Goal: Information Seeking & Learning: Understand process/instructions

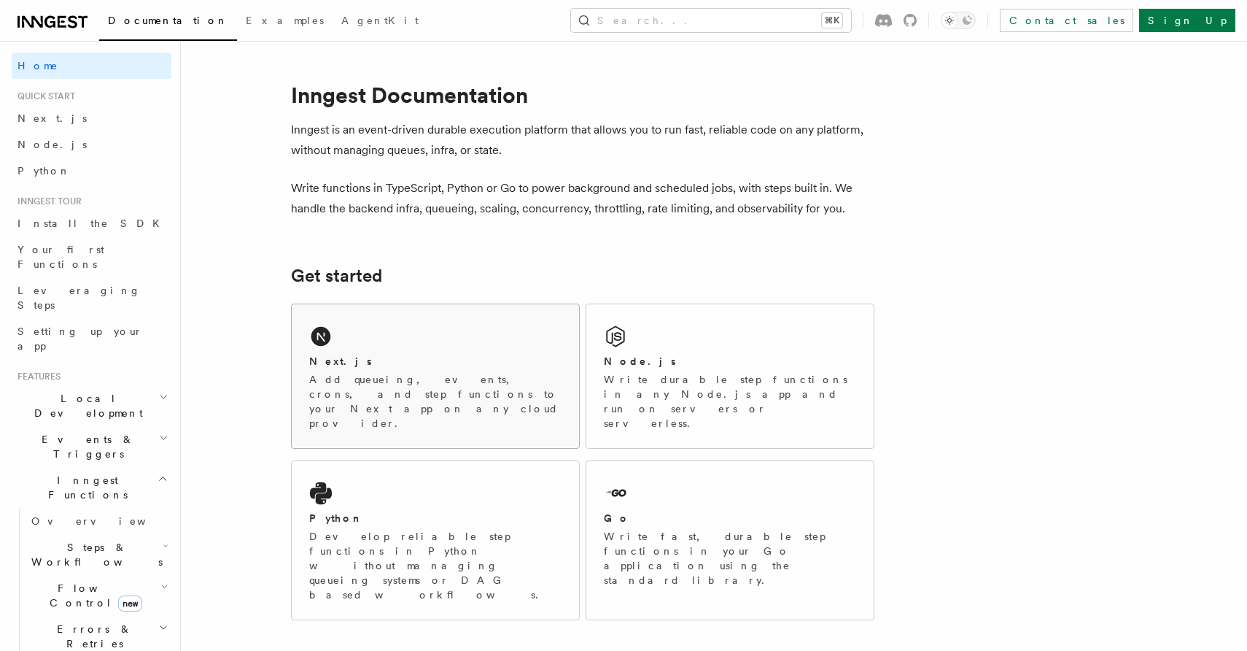
click at [404, 392] on p "Add queueing, events, crons, and step functions to your Next app on any cloud p…" at bounding box center [435, 401] width 252 height 58
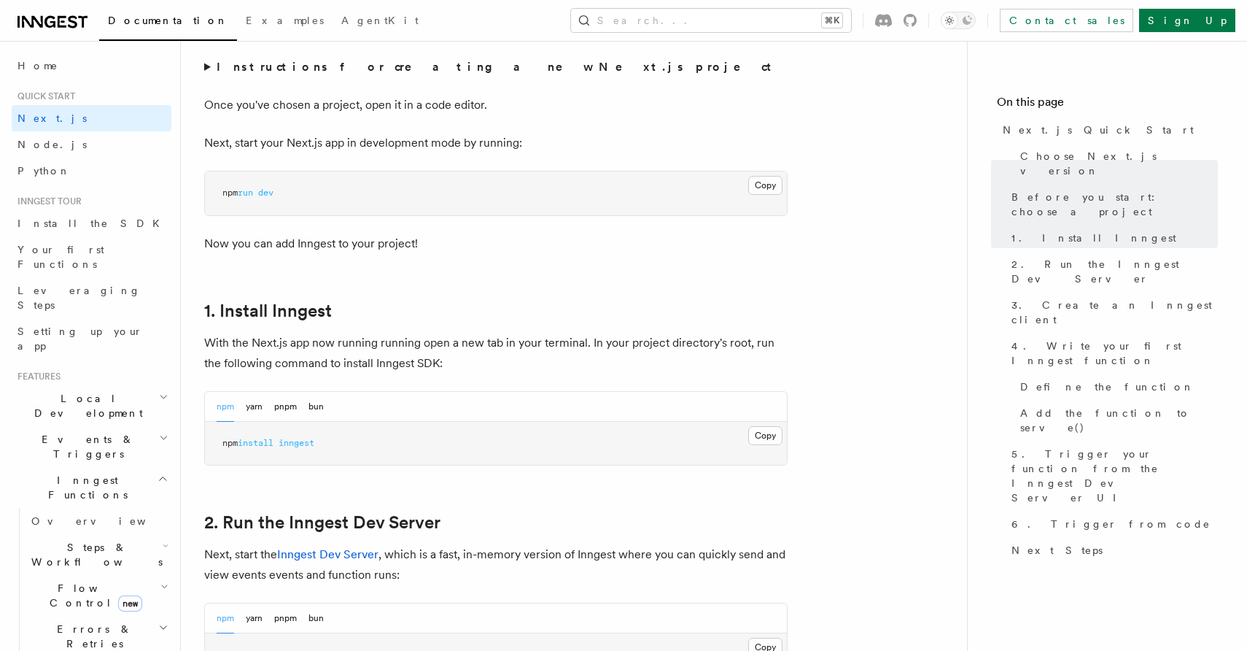
scroll to position [694, 0]
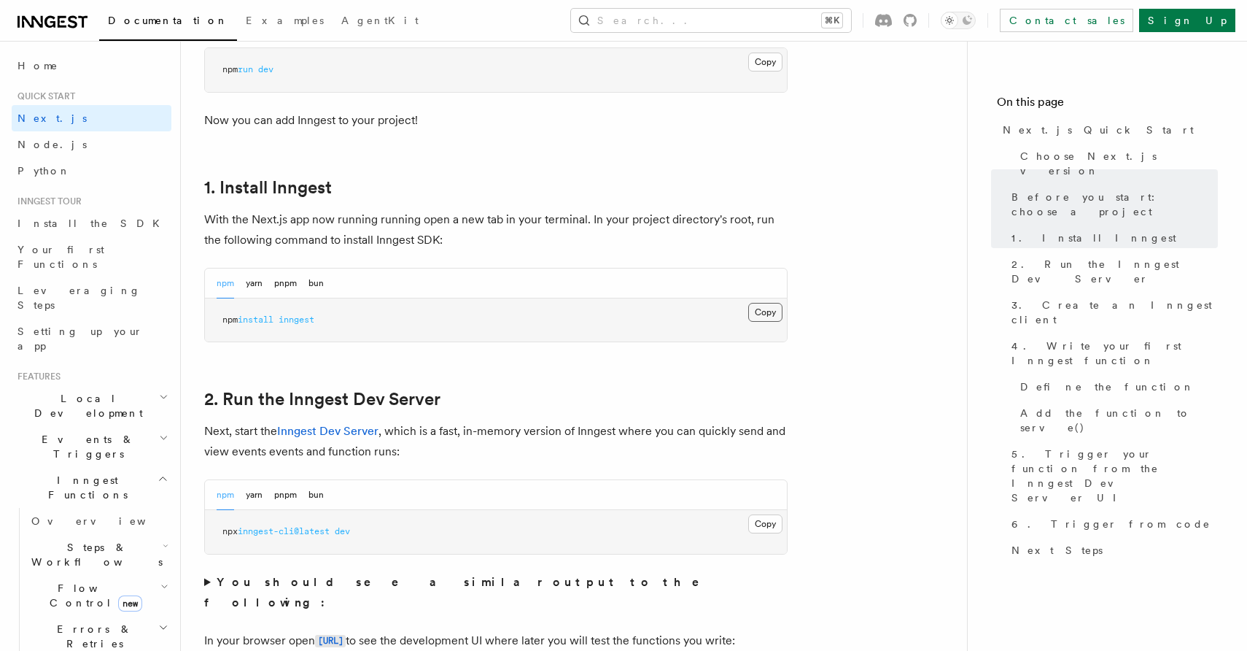
click at [773, 314] on button "Copy Copied" at bounding box center [765, 312] width 34 height 19
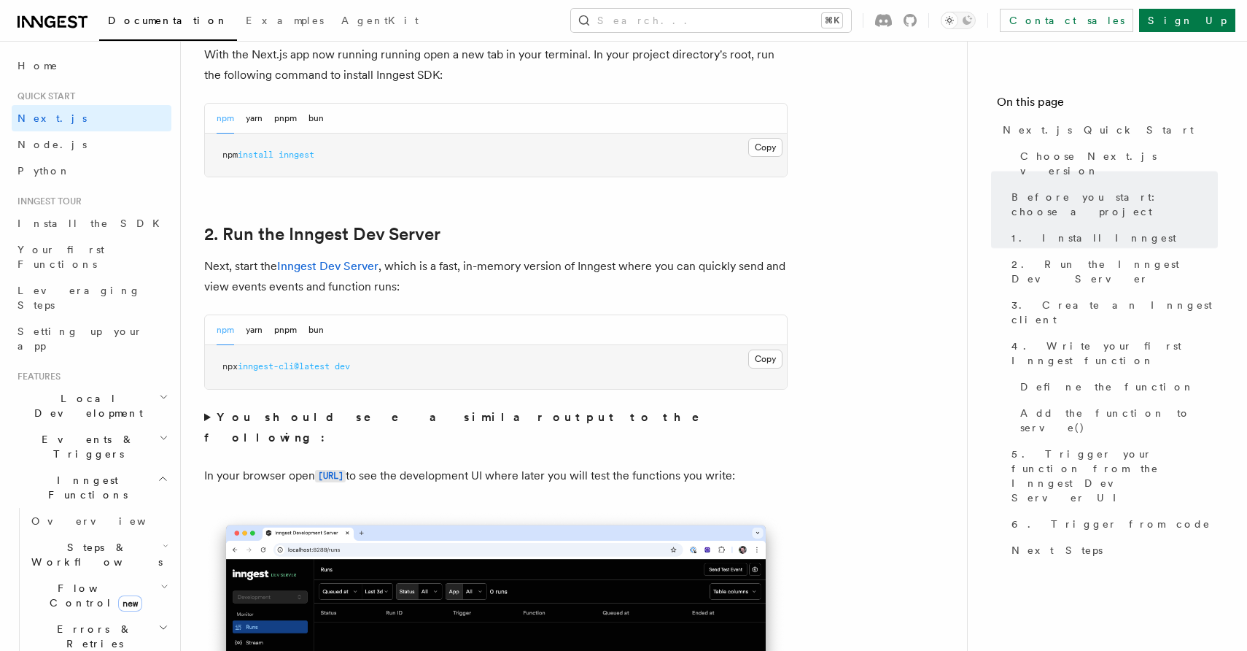
scroll to position [864, 0]
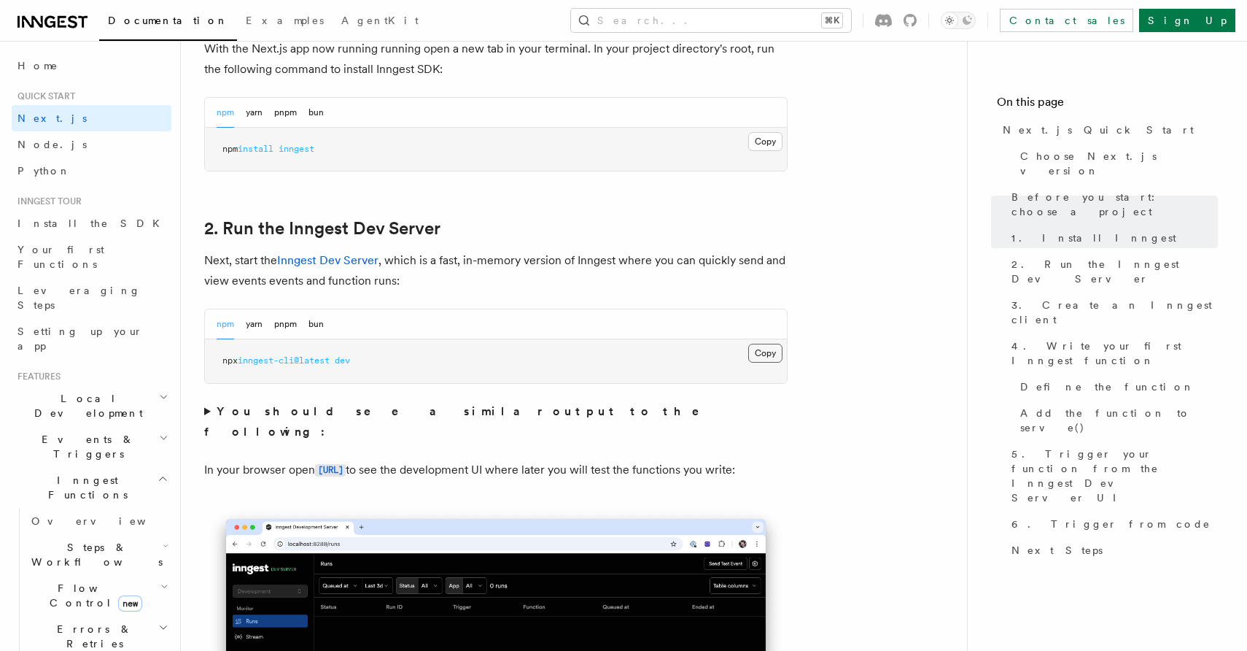
click at [755, 355] on button "Copy Copied" at bounding box center [765, 353] width 34 height 19
click at [776, 351] on button "Copy Copied" at bounding box center [765, 353] width 34 height 19
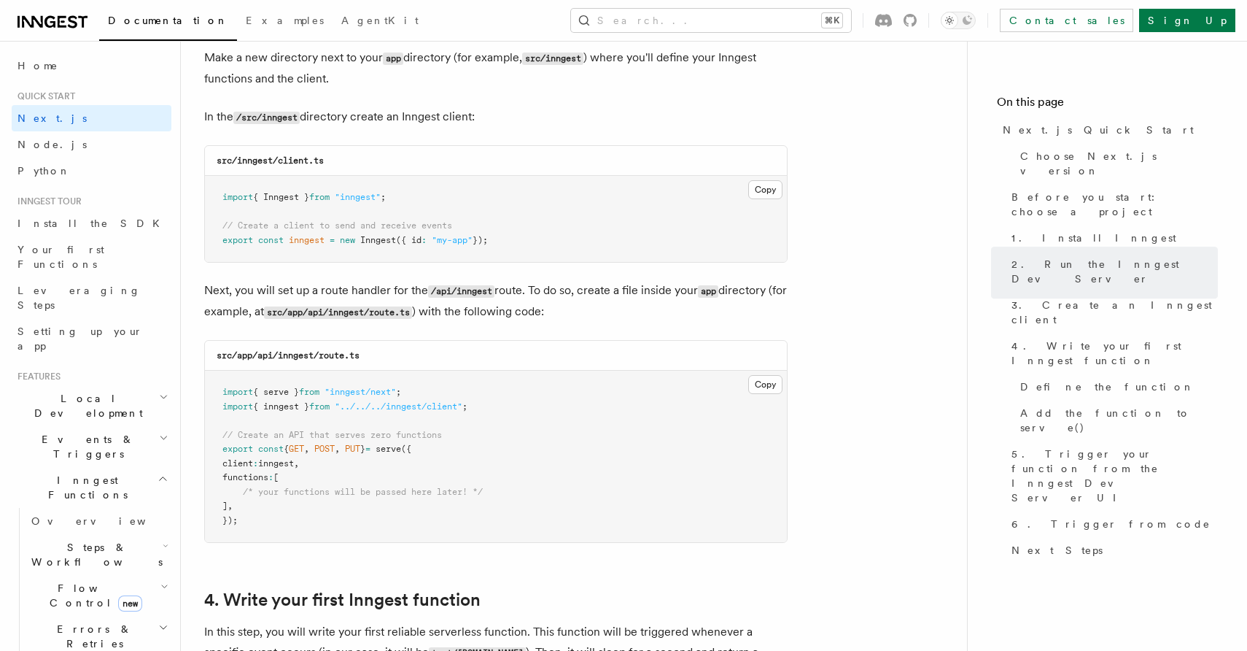
scroll to position [1832, 0]
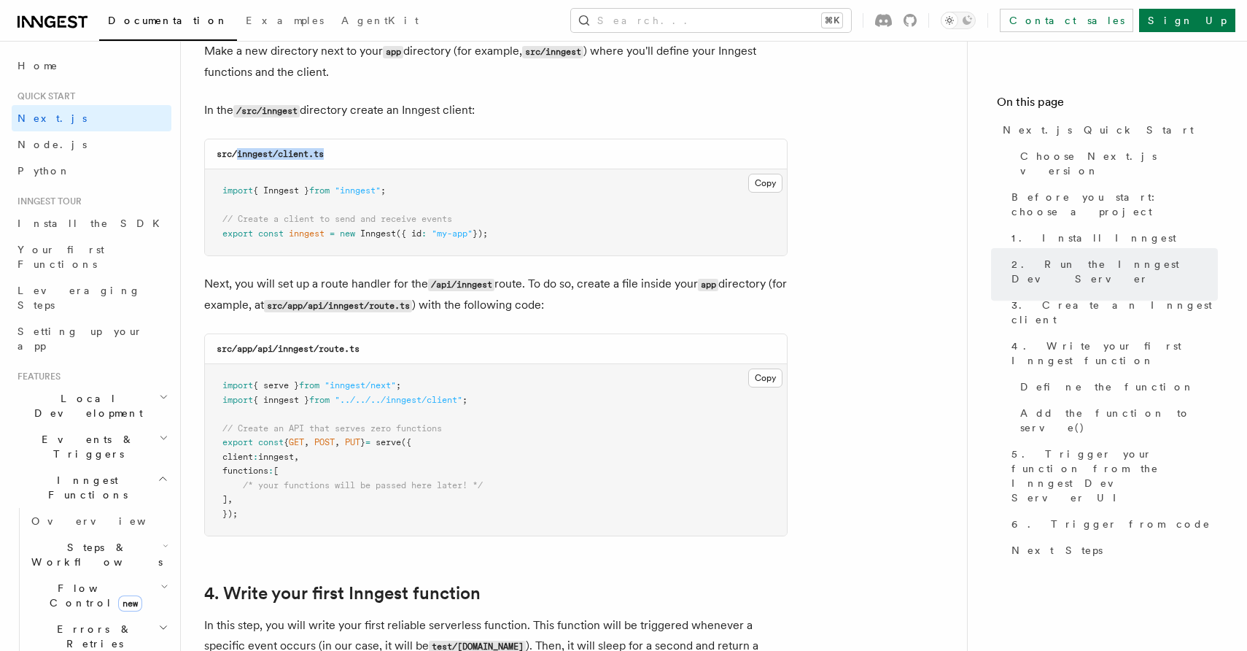
drag, startPoint x: 238, startPoint y: 157, endPoint x: 435, endPoint y: 158, distance: 197.7
click at [435, 158] on div "src/inngest/client.ts" at bounding box center [496, 154] width 582 height 30
copy code "inngest/client.ts"
click at [765, 187] on button "Copy Copied" at bounding box center [765, 183] width 34 height 19
drag, startPoint x: 354, startPoint y: 308, endPoint x: 439, endPoint y: 314, distance: 85.6
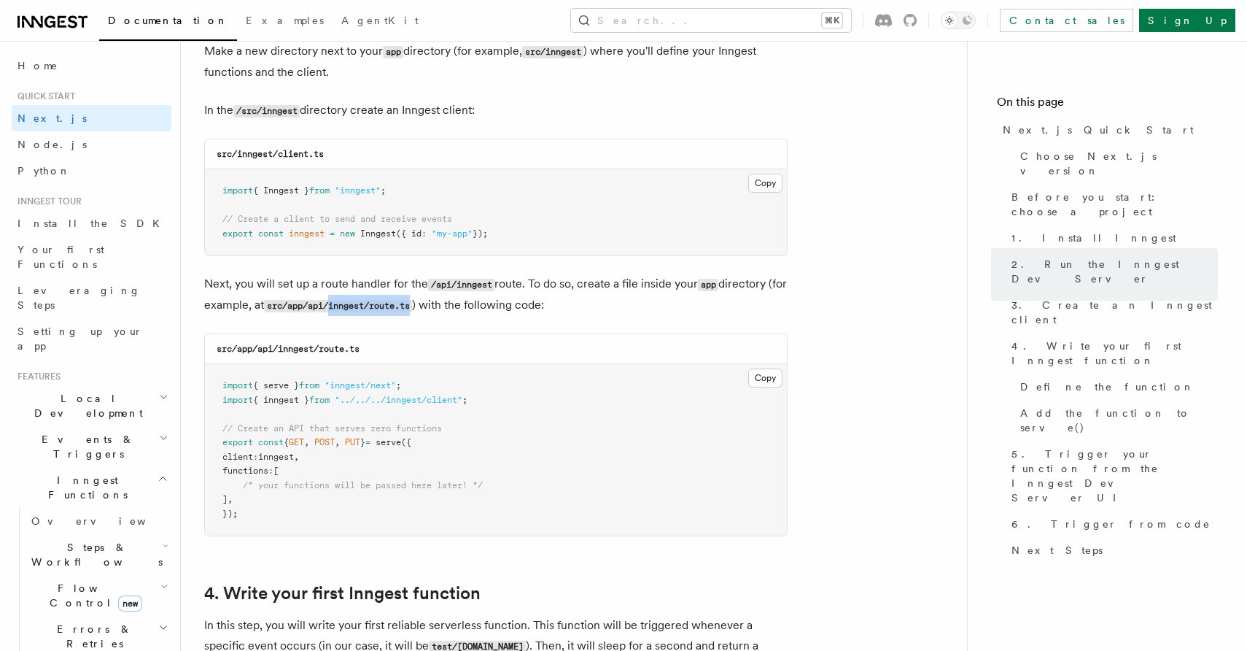
click at [439, 314] on p "Next, you will set up a route handler for the /api/inngest route. To do so, cre…" at bounding box center [496, 295] width 584 height 42
copy code "inngest/route.ts"
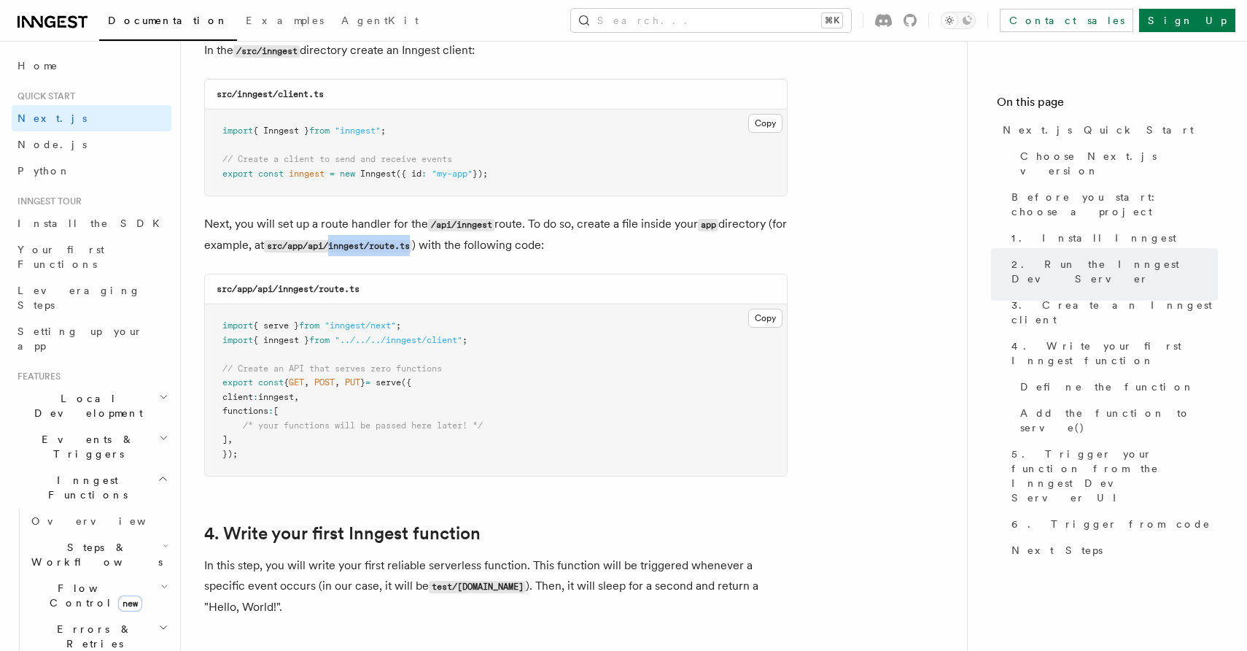
scroll to position [1894, 0]
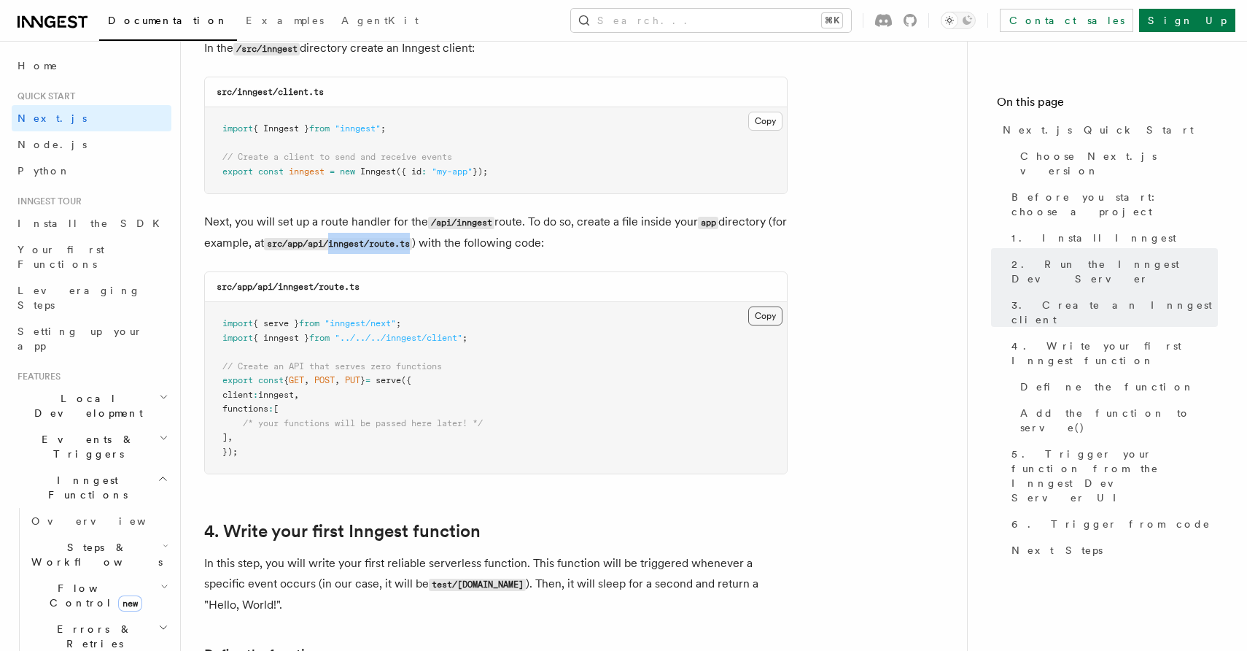
click at [759, 319] on button "Copy Copied" at bounding box center [765, 315] width 34 height 19
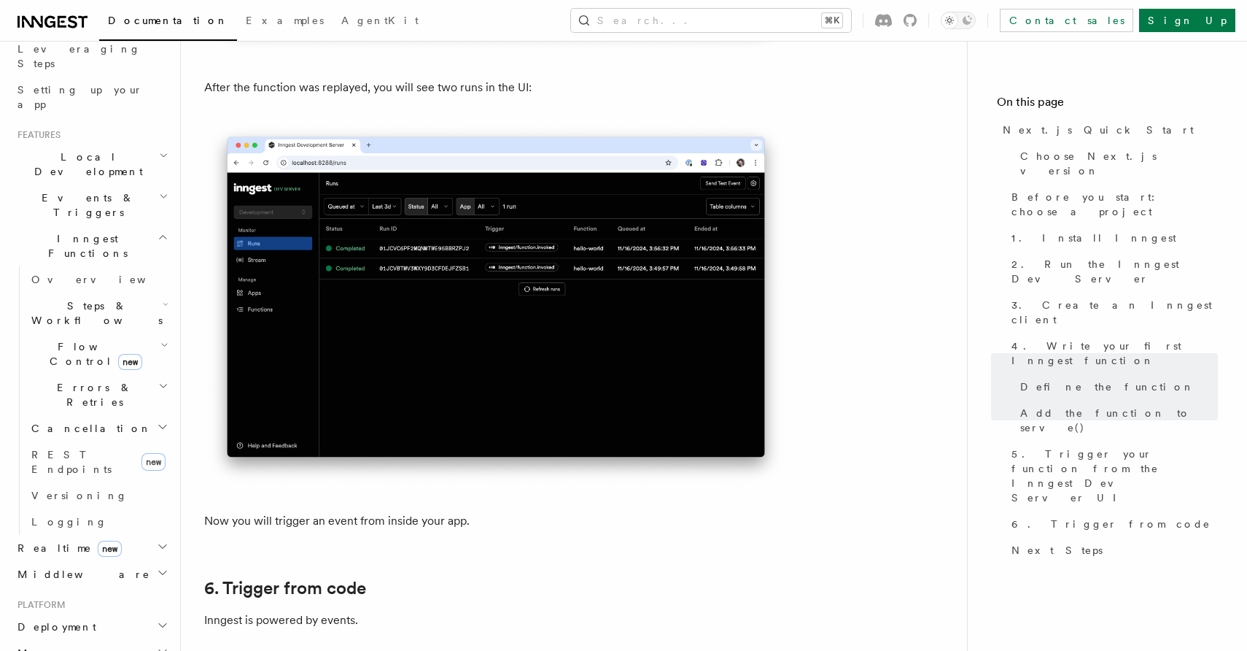
scroll to position [0, 0]
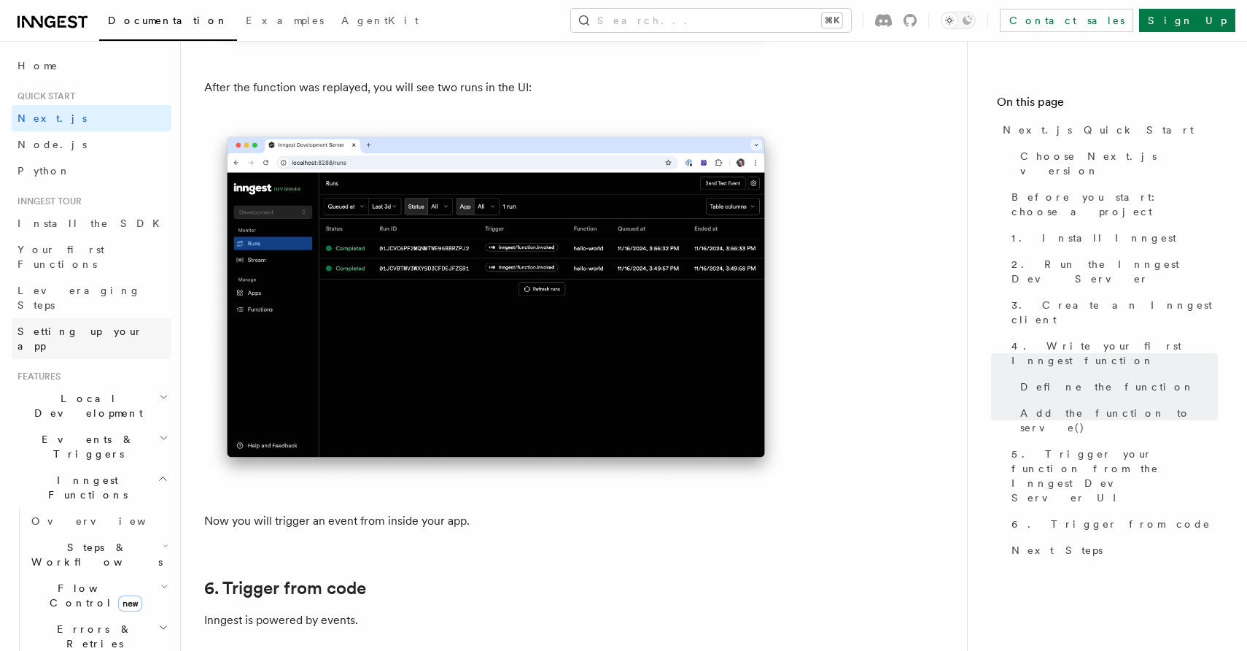
click at [101, 325] on span "Setting up your app" at bounding box center [80, 338] width 125 height 26
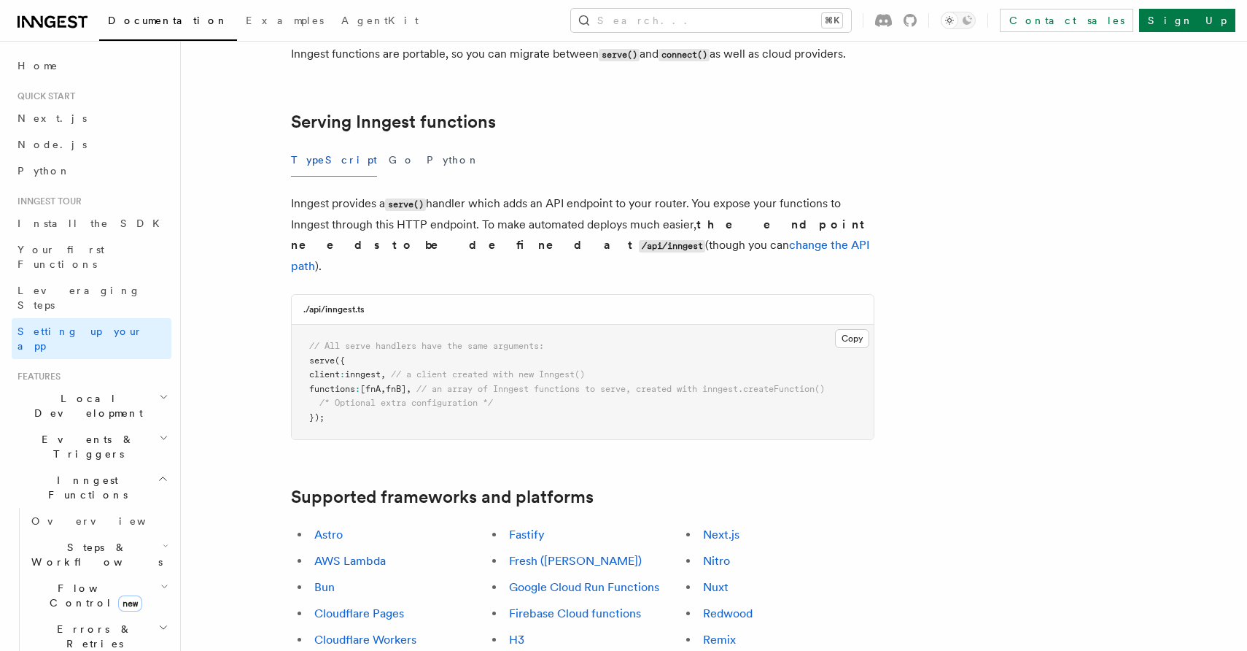
scroll to position [479, 0]
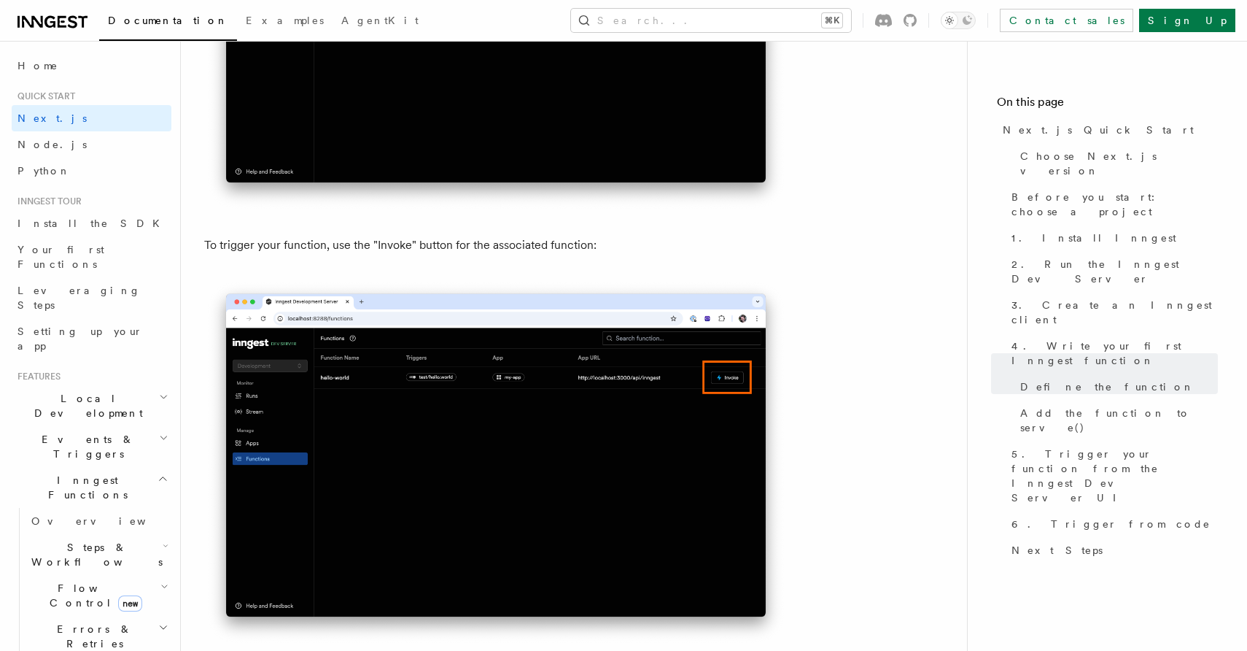
scroll to position [3770, 0]
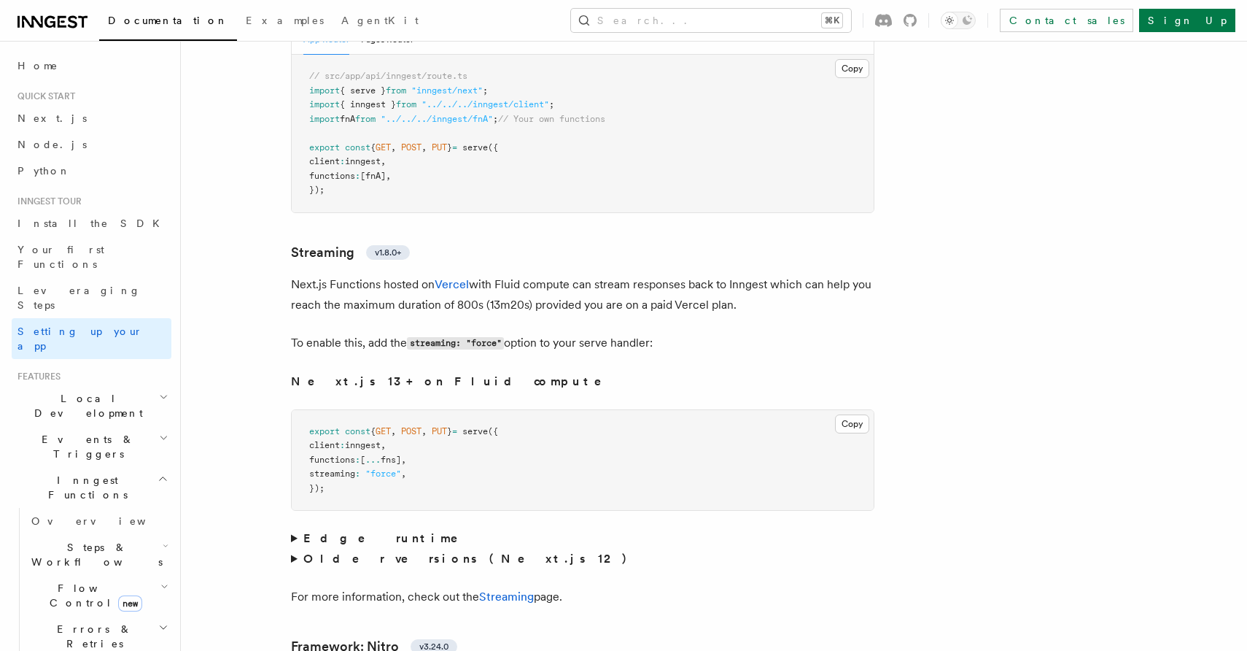
scroll to position [9660, 0]
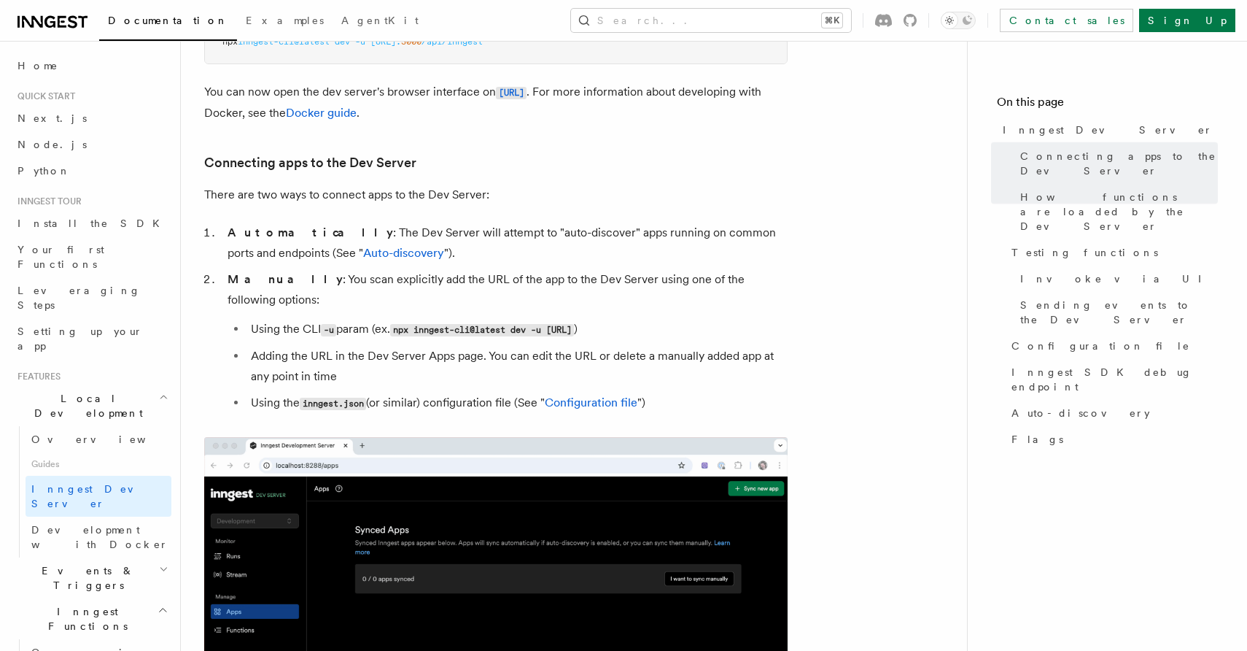
scroll to position [142, 0]
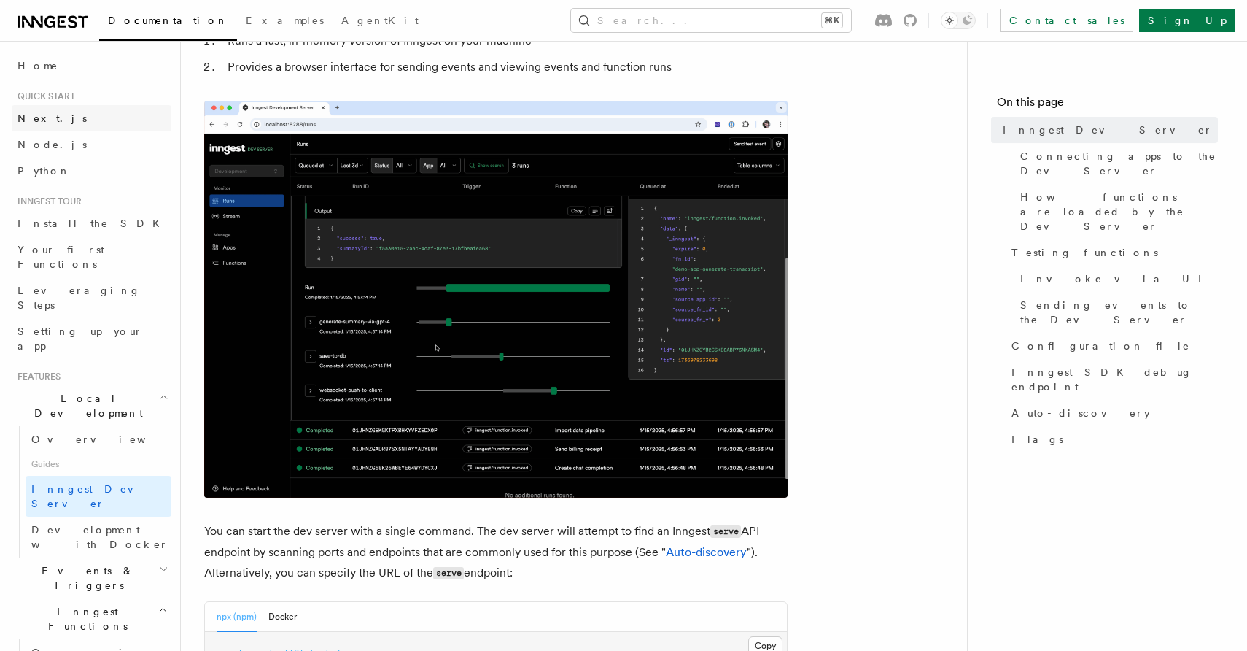
click at [119, 118] on link "Next.js" at bounding box center [92, 118] width 160 height 26
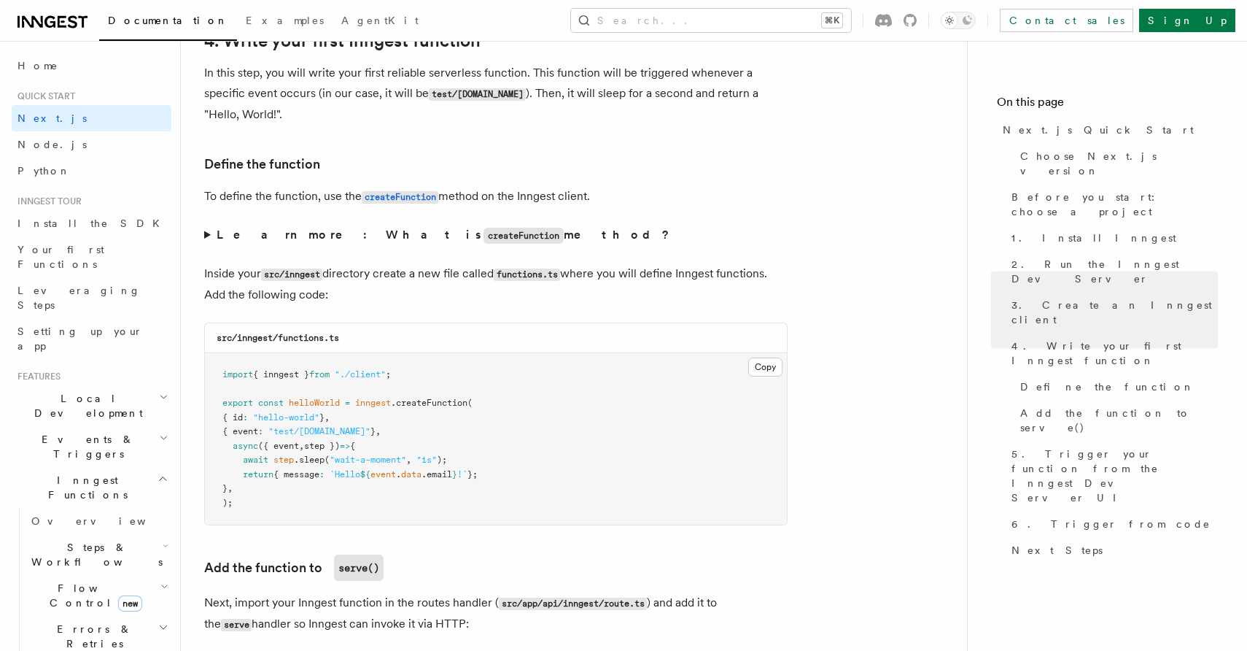
scroll to position [2385, 0]
click at [763, 365] on button "Copy Copied" at bounding box center [765, 365] width 34 height 19
